Goal: Task Accomplishment & Management: Manage account settings

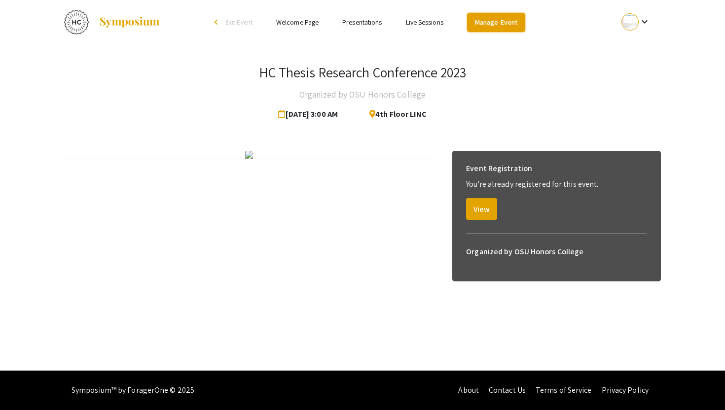
click at [491, 26] on link "Manage Event" at bounding box center [496, 22] width 58 height 19
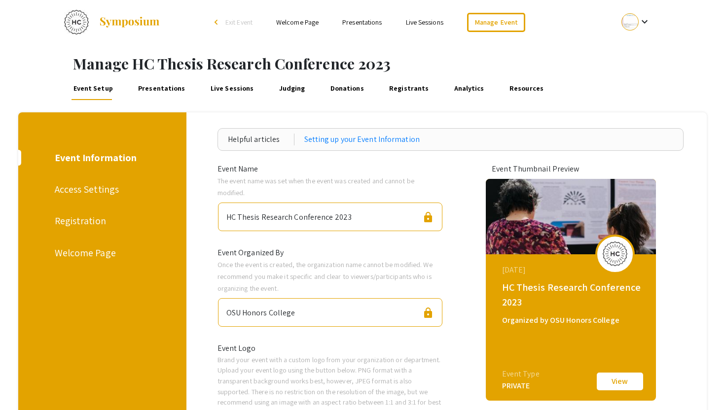
click at [161, 90] on link "Presentations" at bounding box center [161, 88] width 51 height 24
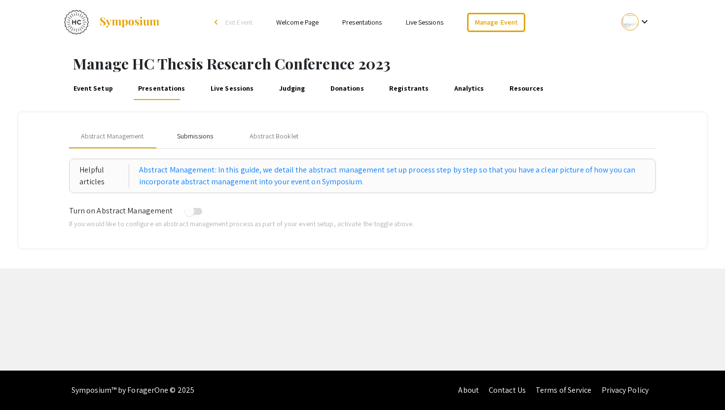
click at [204, 146] on div "Submissions" at bounding box center [195, 137] width 79 height 24
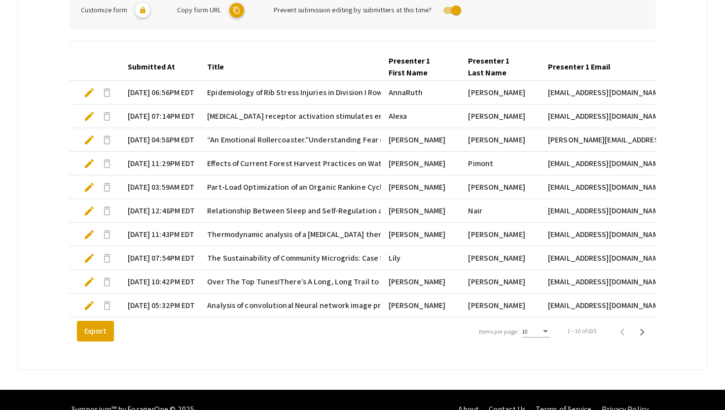
scroll to position [285, 0]
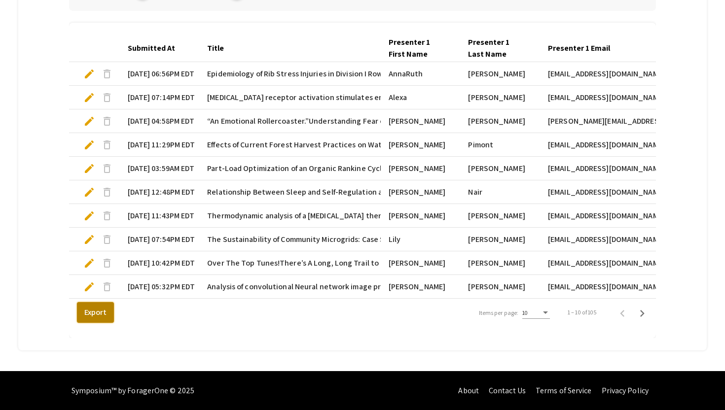
click at [94, 304] on button "Export" at bounding box center [95, 312] width 37 height 21
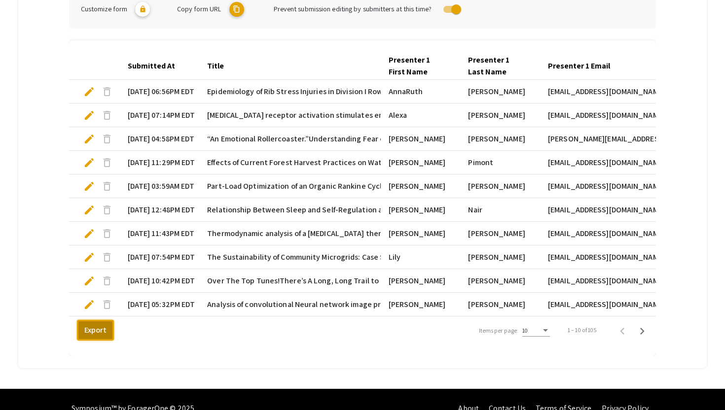
scroll to position [266, 0]
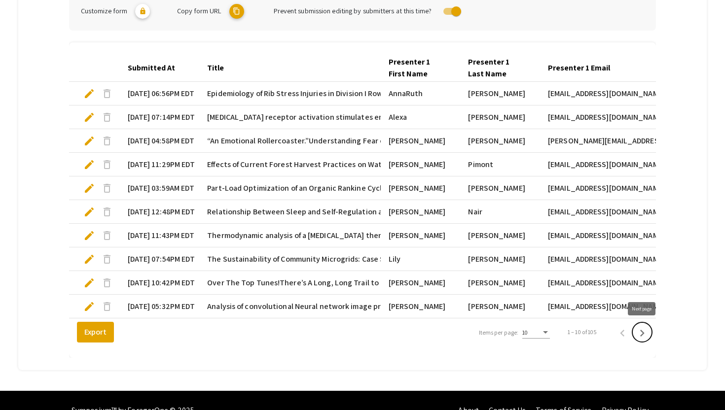
click at [641, 332] on icon "Next page" at bounding box center [642, 333] width 14 height 14
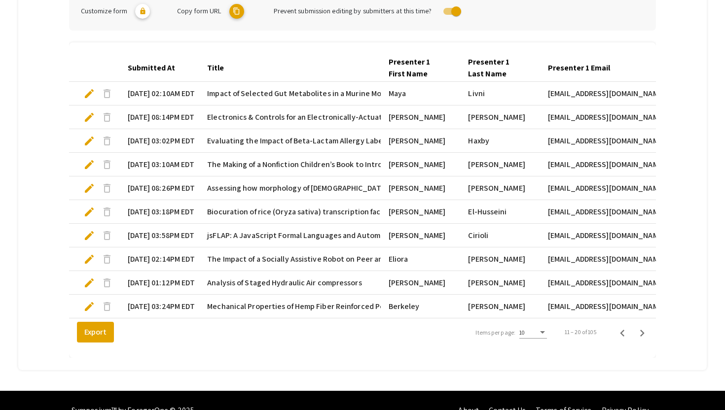
click at [89, 90] on span "edit" at bounding box center [89, 94] width 12 height 12
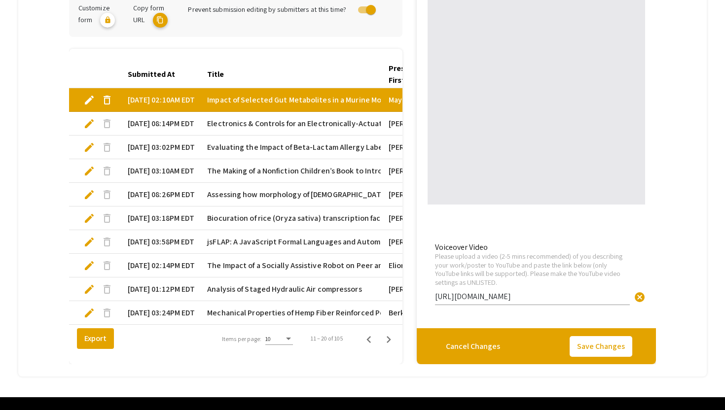
type input "1"
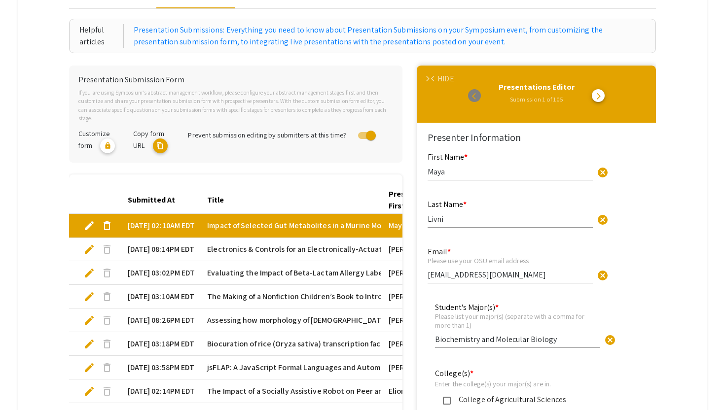
scroll to position [0, 0]
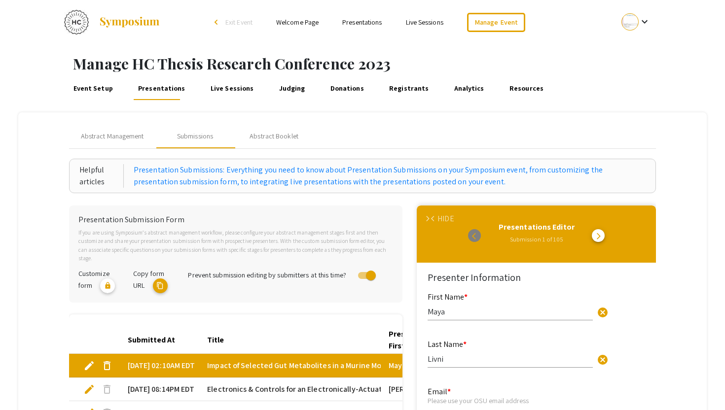
click at [443, 222] on div "HIDE" at bounding box center [445, 219] width 16 height 12
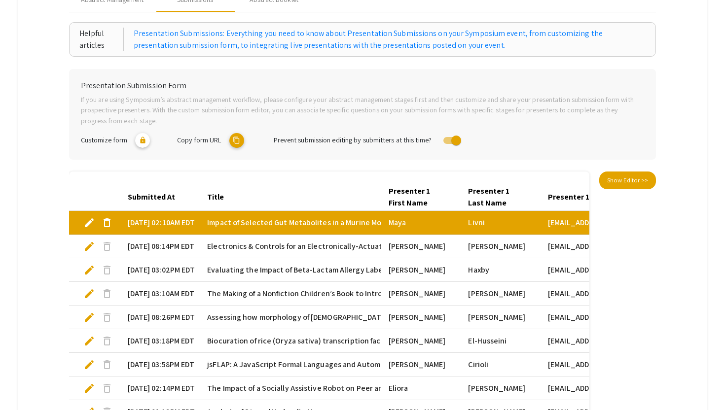
scroll to position [285, 0]
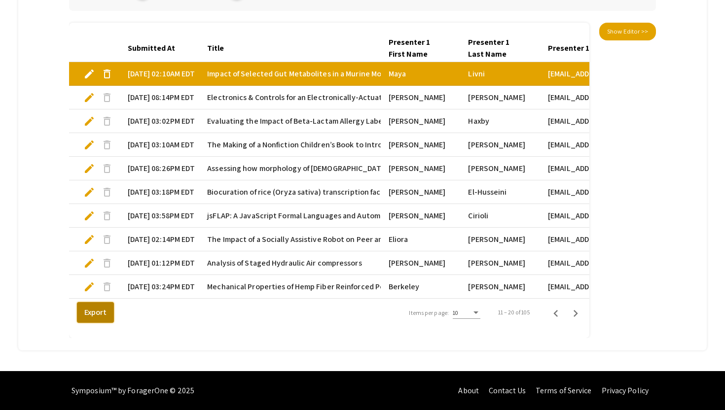
click at [90, 310] on button "Export" at bounding box center [95, 312] width 37 height 21
